Goal: Task Accomplishment & Management: Manage account settings

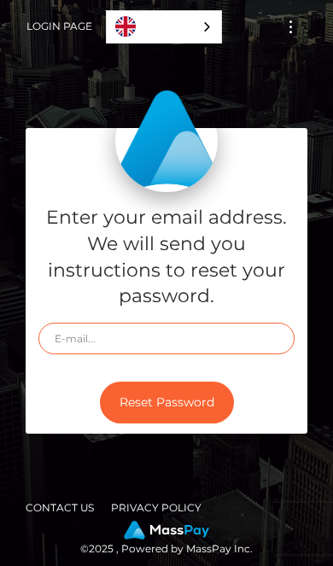
type input "Scarlynne@yahoo.com"
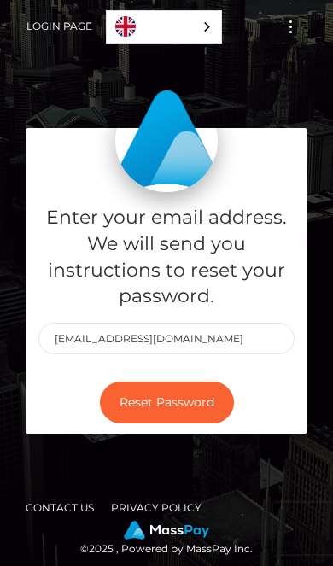
click at [201, 423] on button "Reset Password" at bounding box center [167, 403] width 134 height 42
click at [267, 434] on div "Reset Password" at bounding box center [167, 402] width 282 height 62
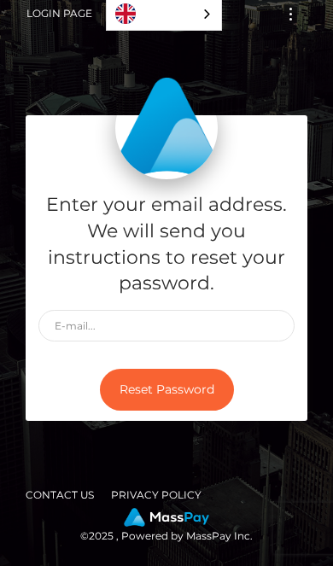
scroll to position [15, 0]
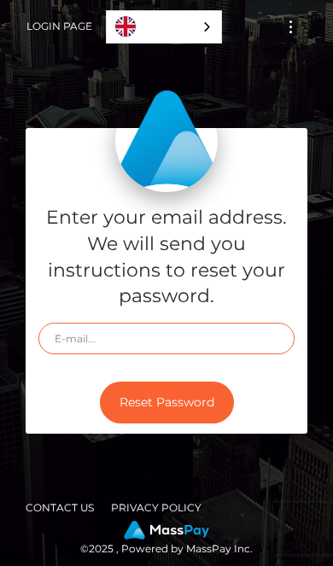
type input "[EMAIL_ADDRESS][DOMAIN_NAME]"
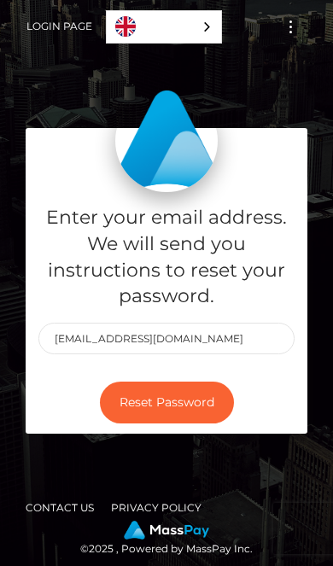
click at [193, 423] on button "Reset Password" at bounding box center [167, 403] width 134 height 42
click at [15, 397] on div "Enter your email address. We will send you instructions to reset your password.…" at bounding box center [166, 289] width 307 height 323
click at [303, 26] on button "Toggle navigation" at bounding box center [291, 26] width 32 height 23
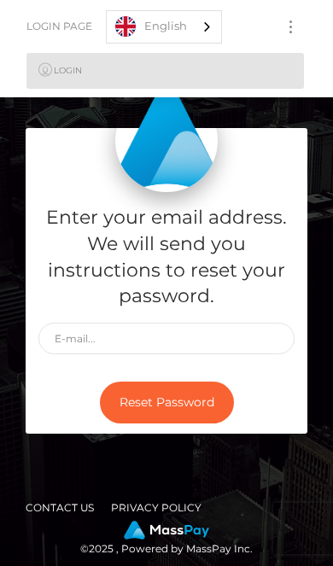
click at [242, 67] on link "Login" at bounding box center [164, 71] width 277 height 36
